Goal: Task Accomplishment & Management: Manage account settings

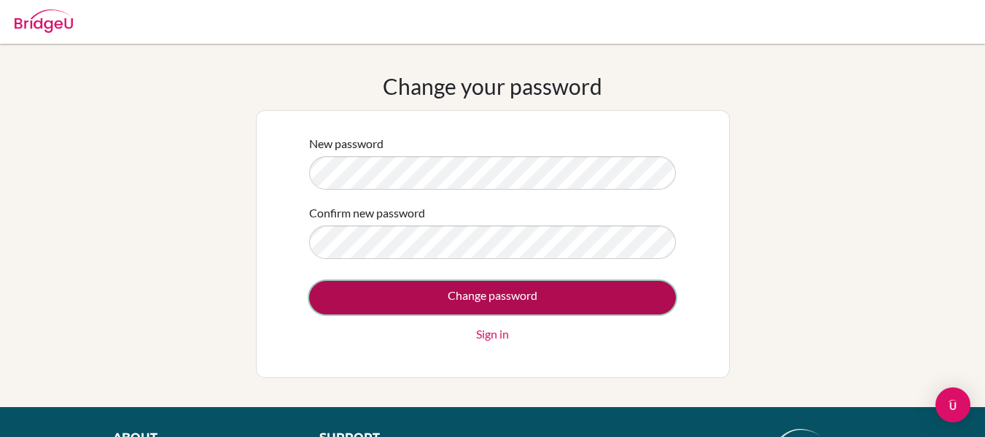
click at [480, 286] on input "Change password" at bounding box center [492, 298] width 367 height 34
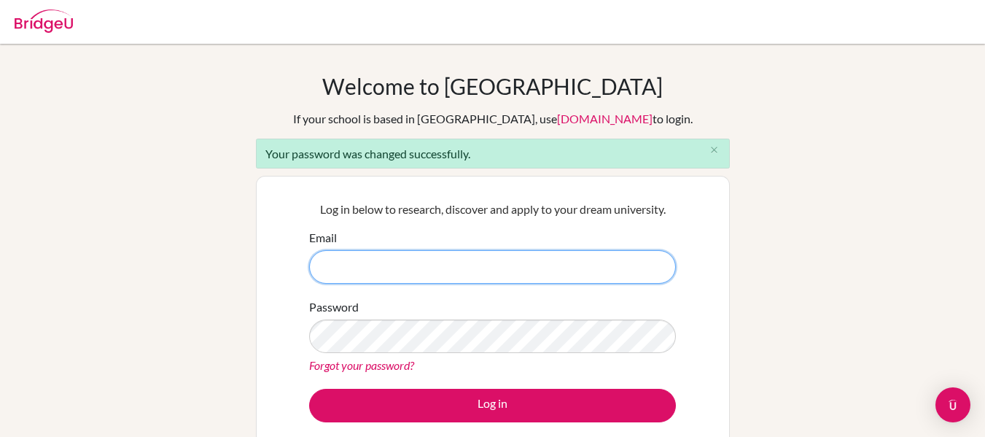
type input "somgoliechukwu26@icsabuja.education"
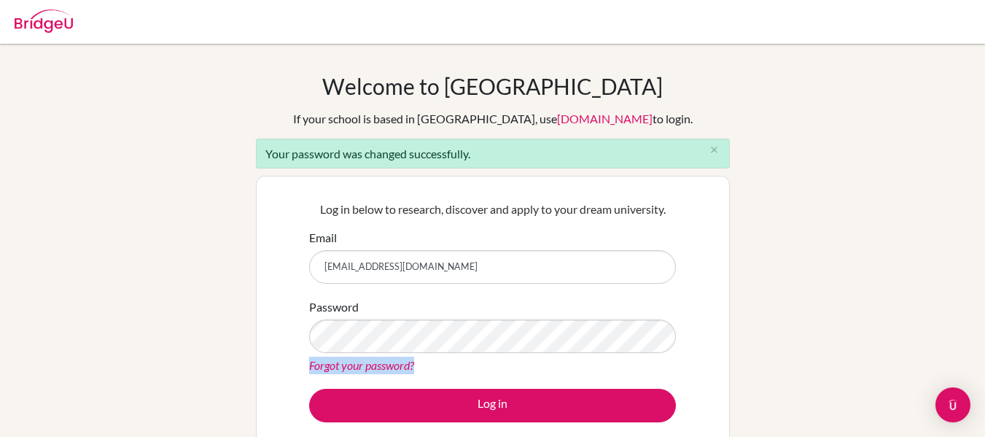
click at [441, 330] on div "Password Forgot your password?" at bounding box center [492, 336] width 367 height 76
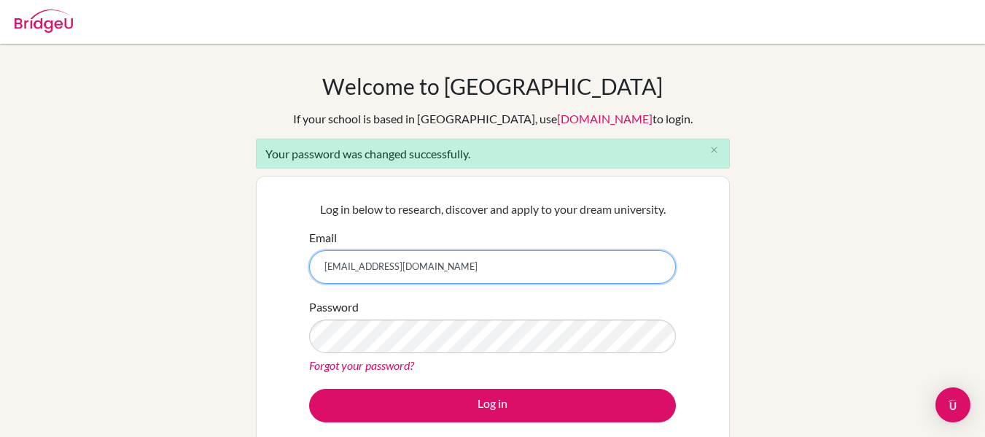
click at [455, 262] on input "somgoliechukwu26@icsabuja.education" at bounding box center [492, 267] width 367 height 34
click at [496, 268] on input "somgoliechukwu26@icsabuja.education" at bounding box center [492, 267] width 367 height 34
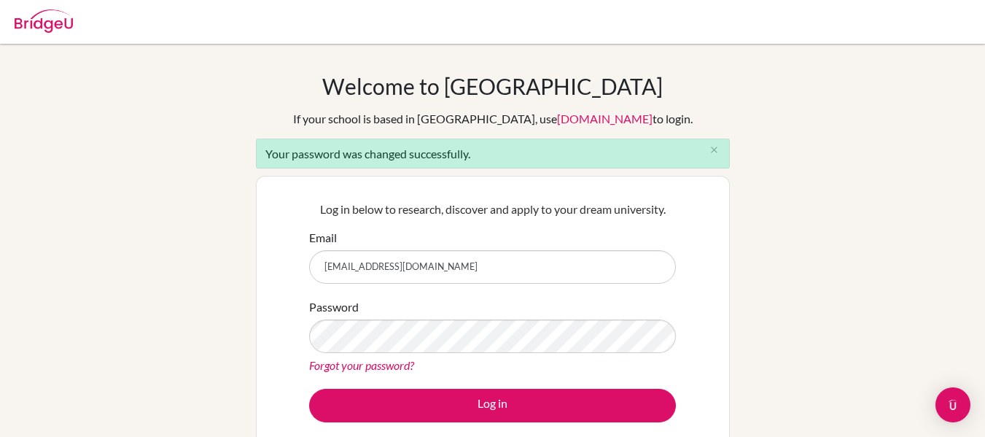
drag, startPoint x: 317, startPoint y: 268, endPoint x: 509, endPoint y: 283, distance: 192.3
click at [509, 283] on input "somgoliechukwu26@icsabuja.education" at bounding box center [492, 267] width 367 height 34
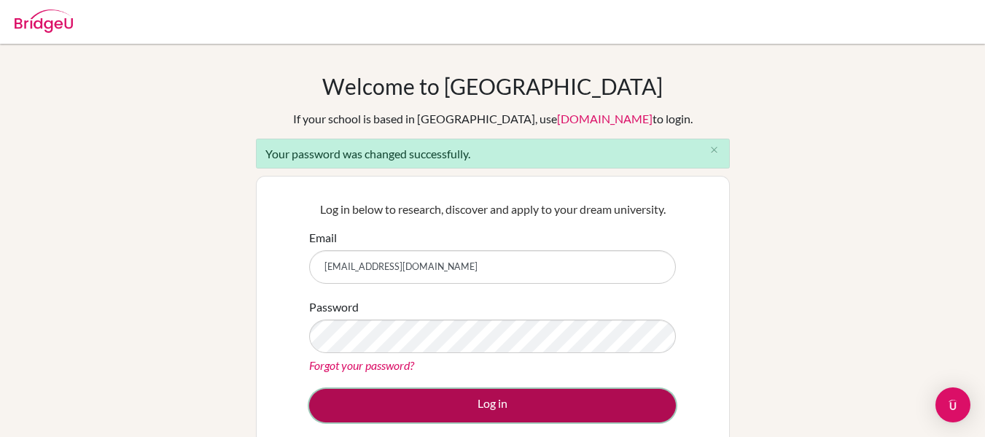
click at [551, 410] on button "Log in" at bounding box center [492, 406] width 367 height 34
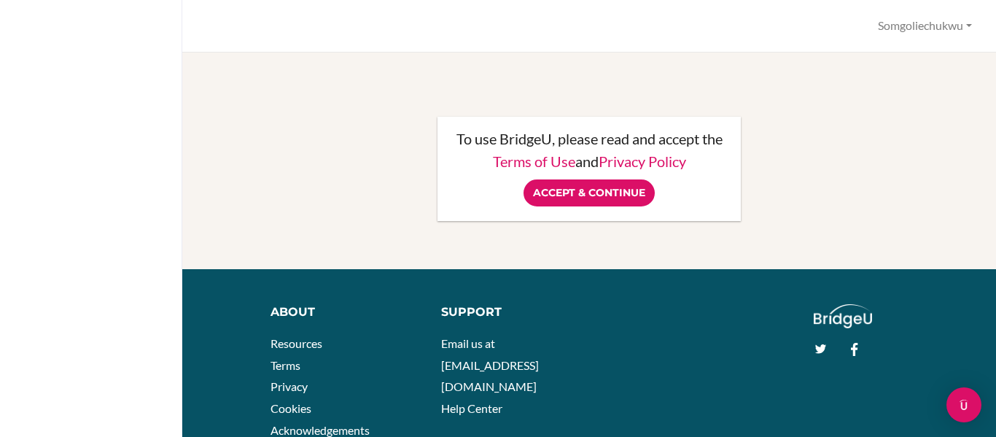
click at [600, 348] on div "Support Email us at [EMAIL_ADDRESS][DOMAIN_NAME] Help Center" at bounding box center [616, 365] width 380 height 123
click at [607, 203] on input "Accept & Continue" at bounding box center [588, 192] width 131 height 27
